Goal: Task Accomplishment & Management: Manage account settings

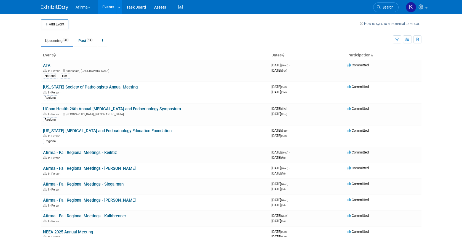
click at [86, 4] on button "Afirma" at bounding box center [86, 6] width 22 height 12
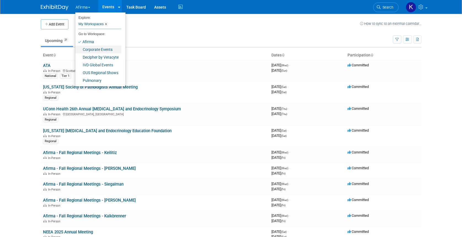
click at [90, 50] on link "Corporate Events" at bounding box center [98, 50] width 46 height 8
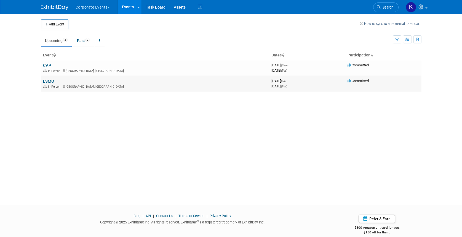
click at [50, 81] on link "ESMO" at bounding box center [48, 81] width 11 height 5
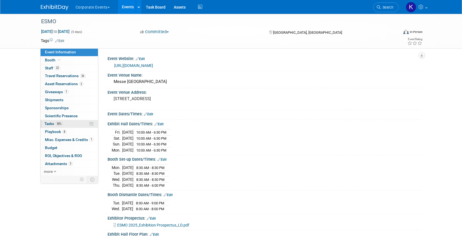
click at [58, 123] on span "50%" at bounding box center [58, 123] width 7 height 4
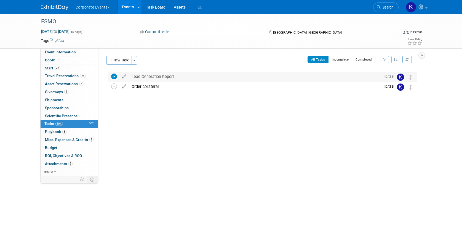
click at [115, 77] on icon at bounding box center [114, 76] width 6 height 6
click at [73, 53] on span "Event Information" at bounding box center [60, 52] width 31 height 4
